Goal: Register for event/course

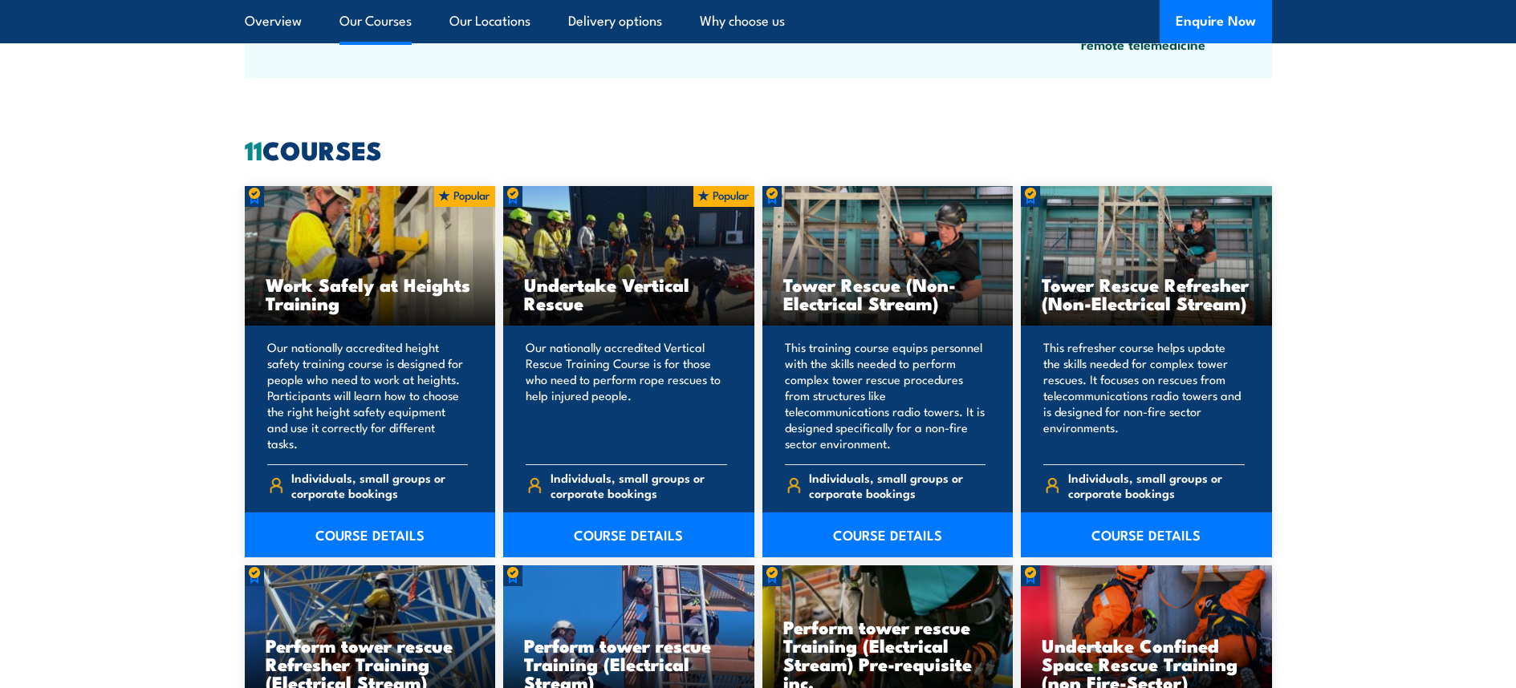
scroll to position [1203, 0]
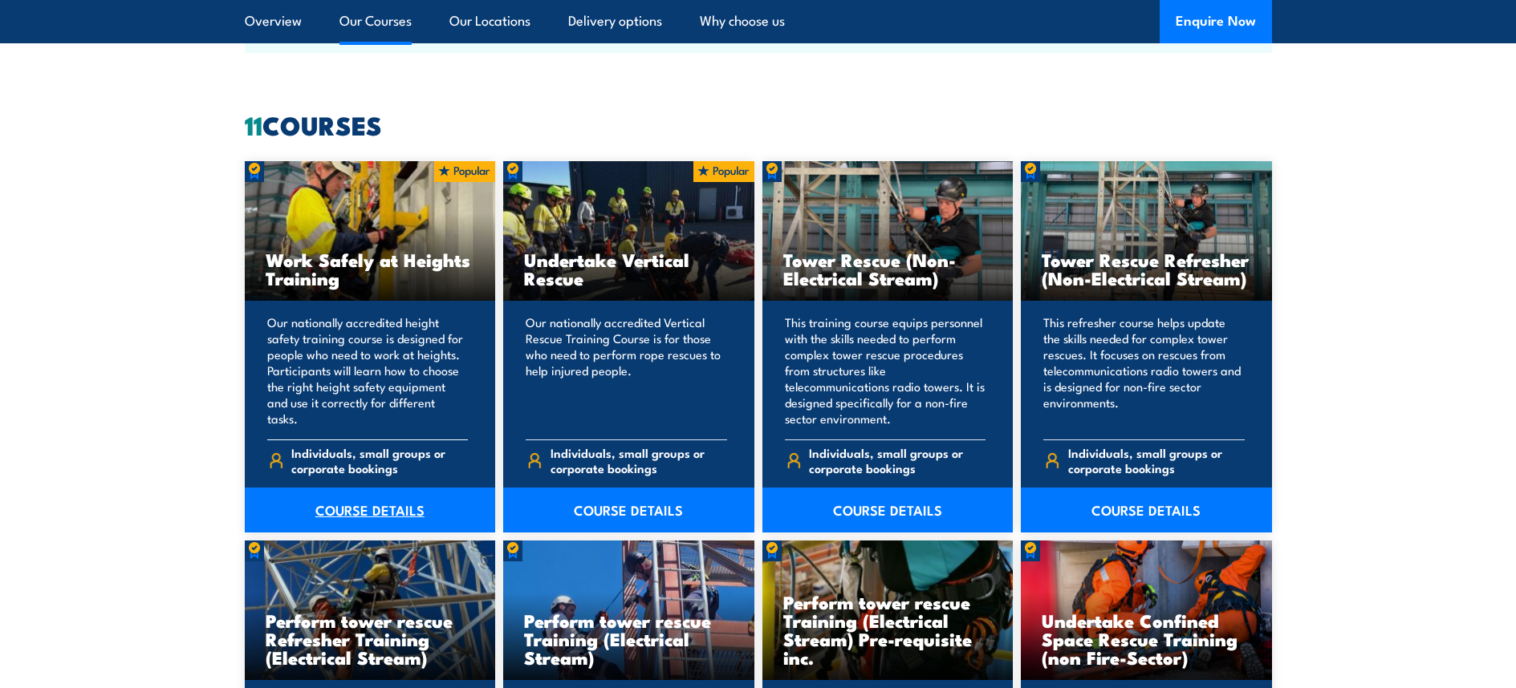
click at [351, 509] on link "COURSE DETAILS" at bounding box center [370, 510] width 251 height 45
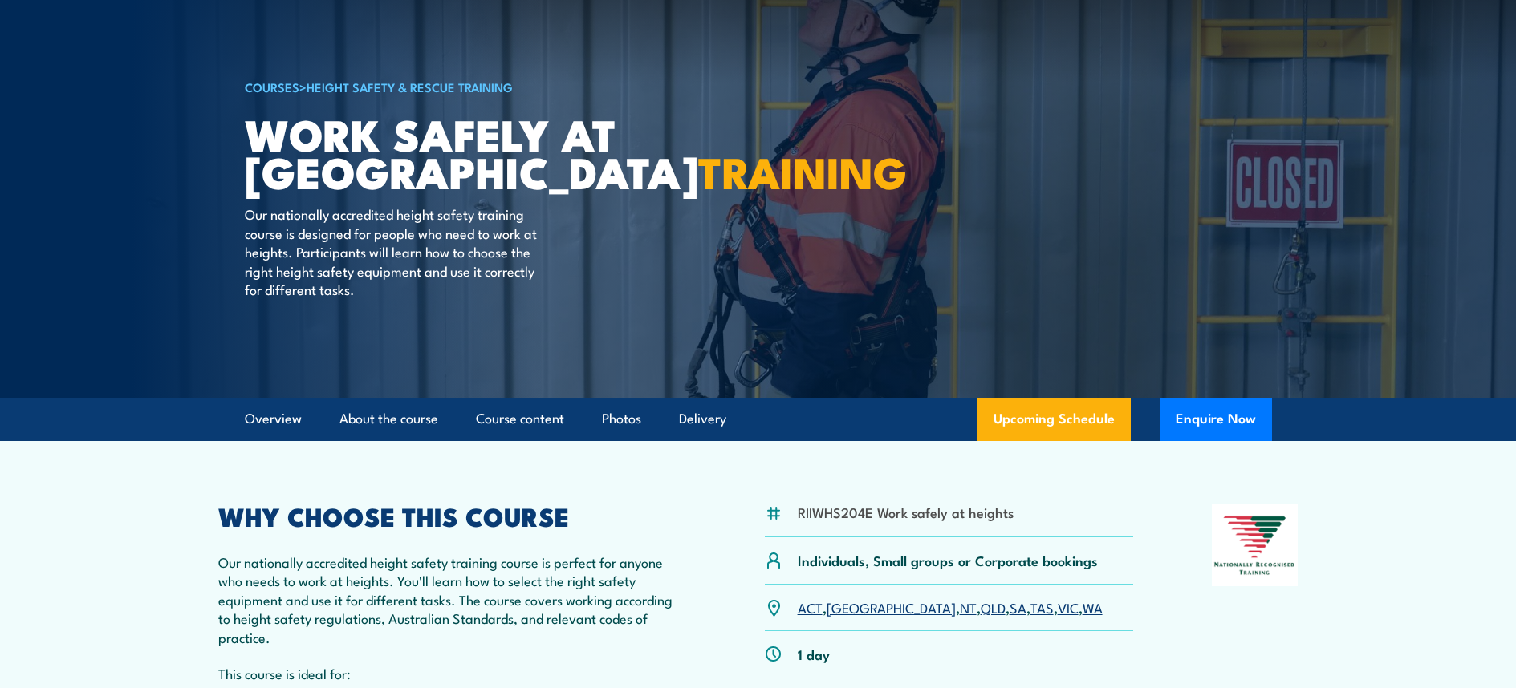
scroll to position [241, 0]
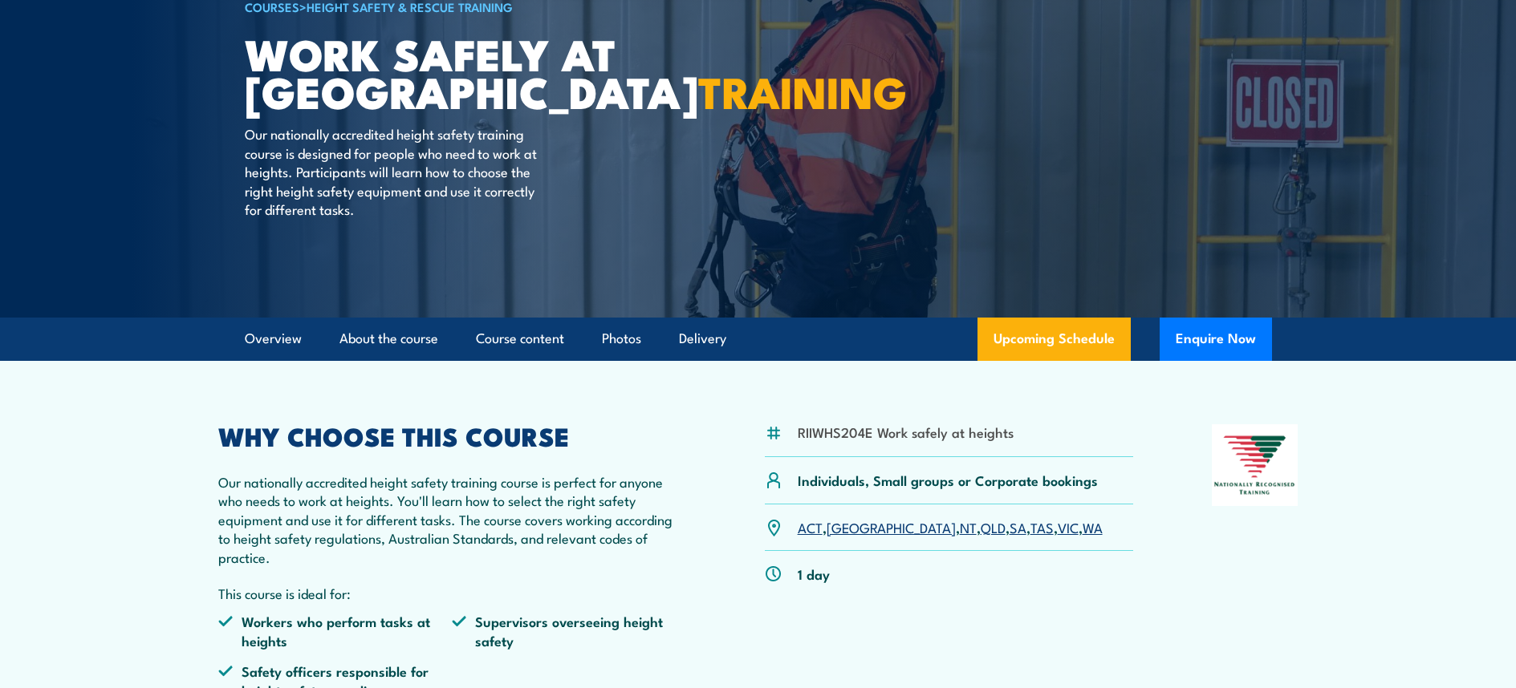
click at [1057, 530] on link "VIC" at bounding box center [1067, 526] width 21 height 19
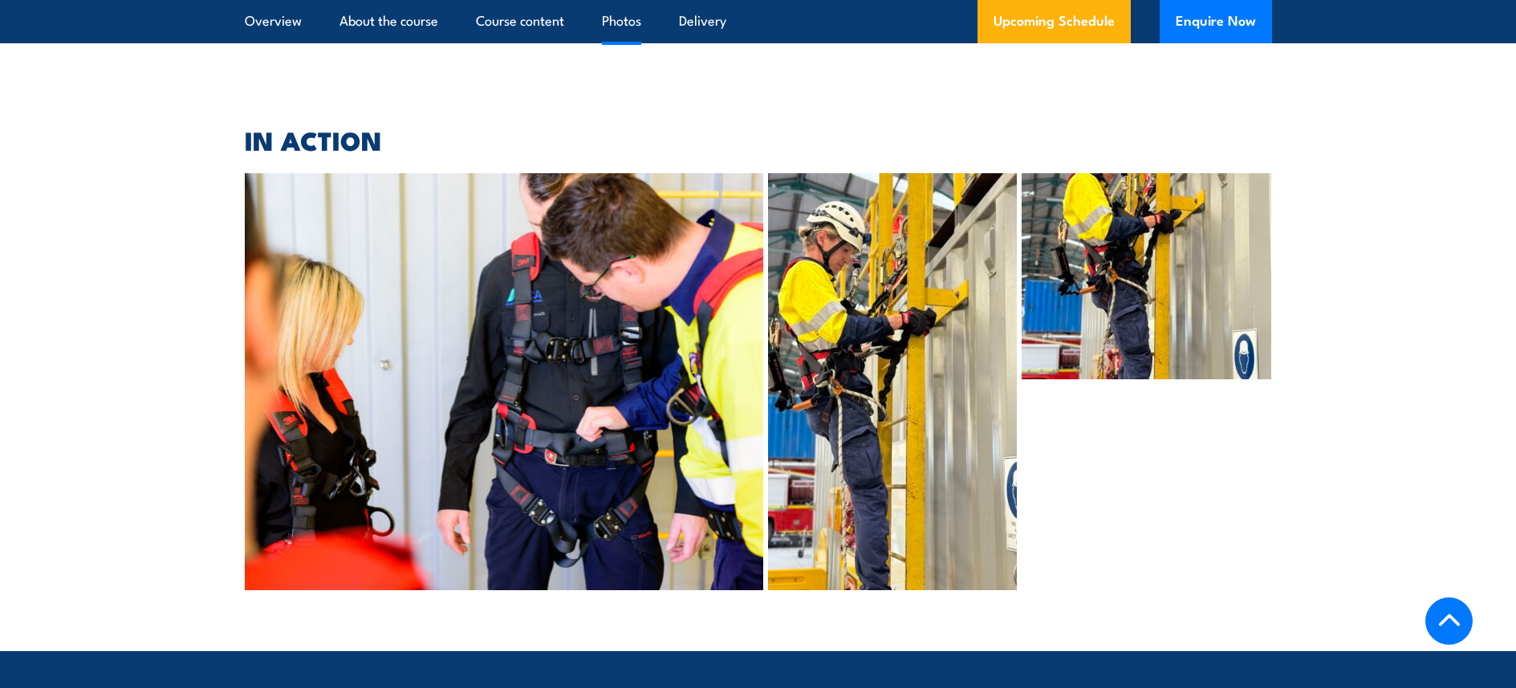
scroll to position [3800, 0]
